Goal: Navigation & Orientation: Understand site structure

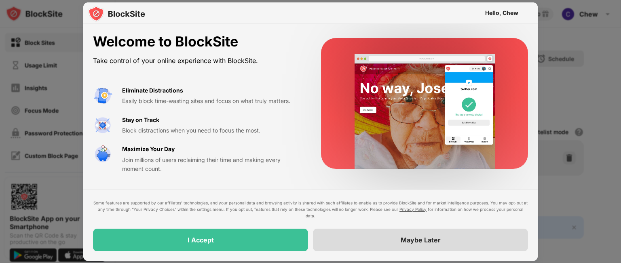
click at [397, 244] on div "Maybe Later" at bounding box center [420, 240] width 215 height 23
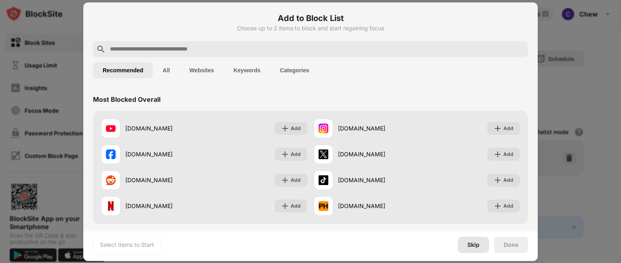
click at [468, 242] on div "Skip" at bounding box center [473, 245] width 12 height 6
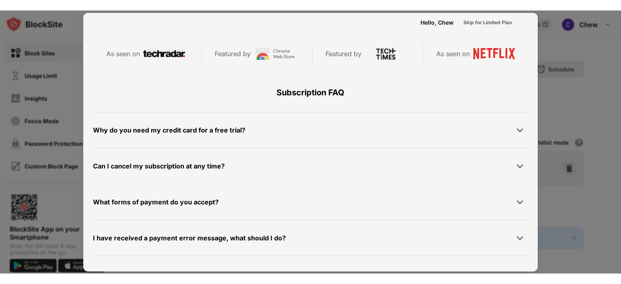
scroll to position [394, 0]
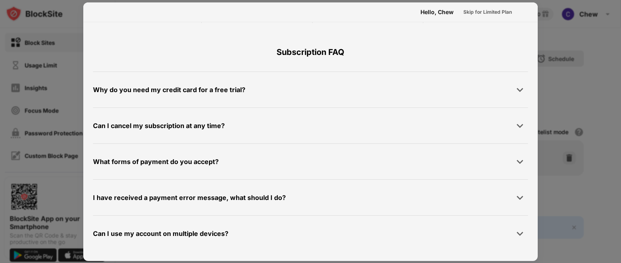
click at [574, 35] on div at bounding box center [310, 131] width 621 height 263
drag, startPoint x: 556, startPoint y: 36, endPoint x: 568, endPoint y: 30, distance: 12.8
click at [557, 35] on div at bounding box center [310, 131] width 621 height 263
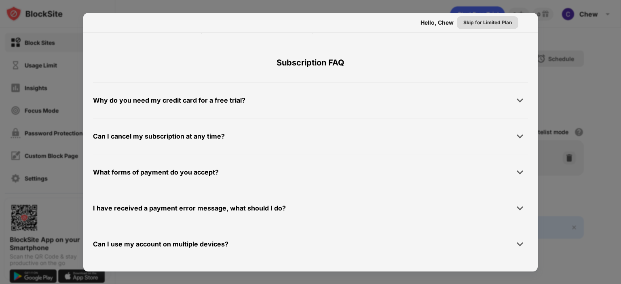
click at [491, 27] on div "Skip for Limited Plan" at bounding box center [487, 22] width 61 height 13
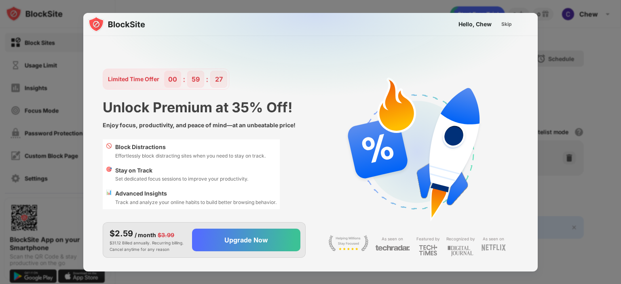
scroll to position [0, 0]
click at [498, 25] on div "Skip" at bounding box center [506, 24] width 23 height 13
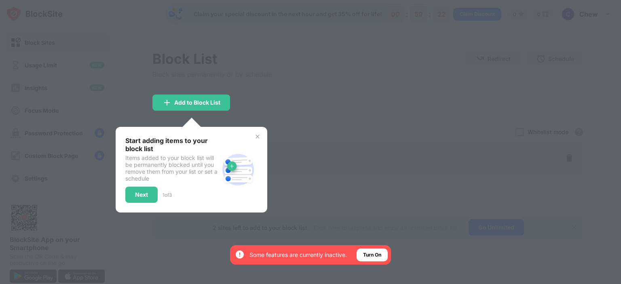
click at [254, 137] on img at bounding box center [257, 136] width 6 height 6
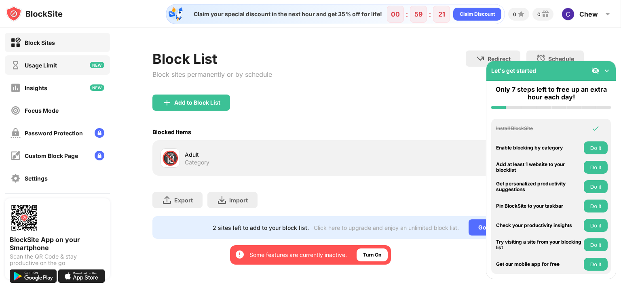
click at [47, 58] on div "Usage Limit" at bounding box center [57, 64] width 105 height 19
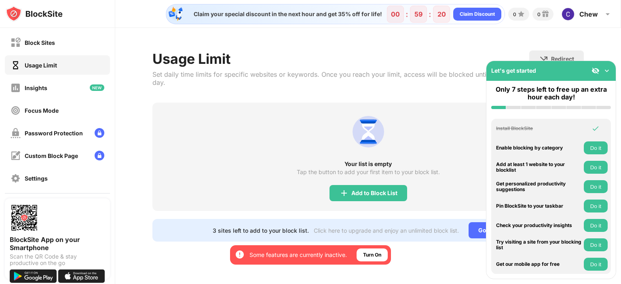
click at [45, 78] on div "Insights" at bounding box center [57, 87] width 105 height 19
